Goal: Task Accomplishment & Management: Use online tool/utility

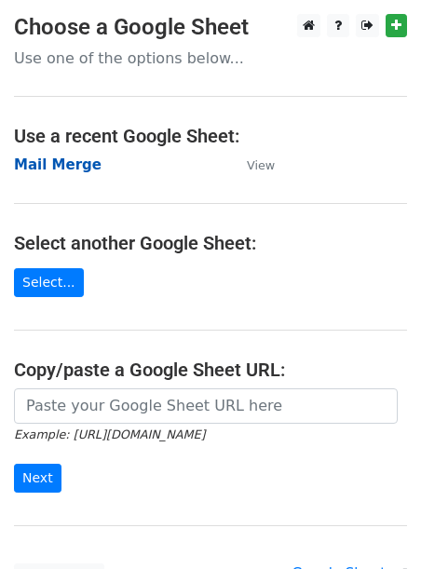
click at [77, 165] on strong "Mail Merge" at bounding box center [58, 164] width 88 height 17
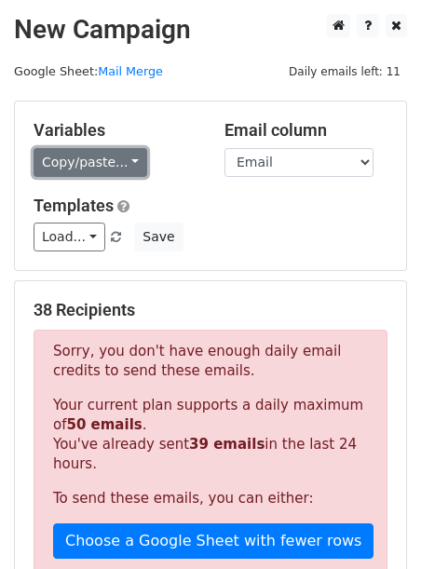
click at [113, 156] on link "Copy/paste..." at bounding box center [91, 162] width 114 height 29
